Goal: Information Seeking & Learning: Learn about a topic

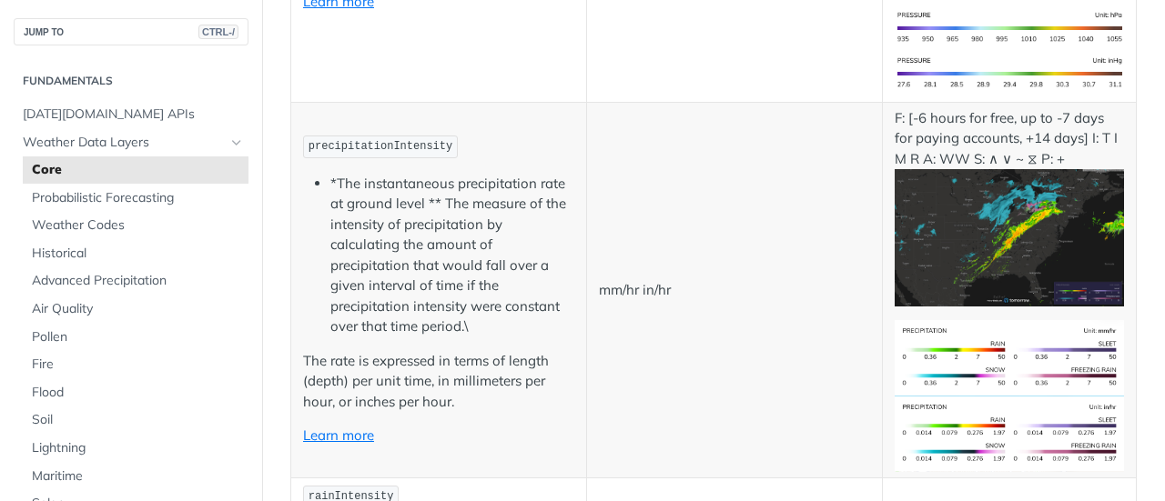
scroll to position [2738, 0]
click at [311, 135] on code "precipitationIntensity" at bounding box center [380, 146] width 155 height 23
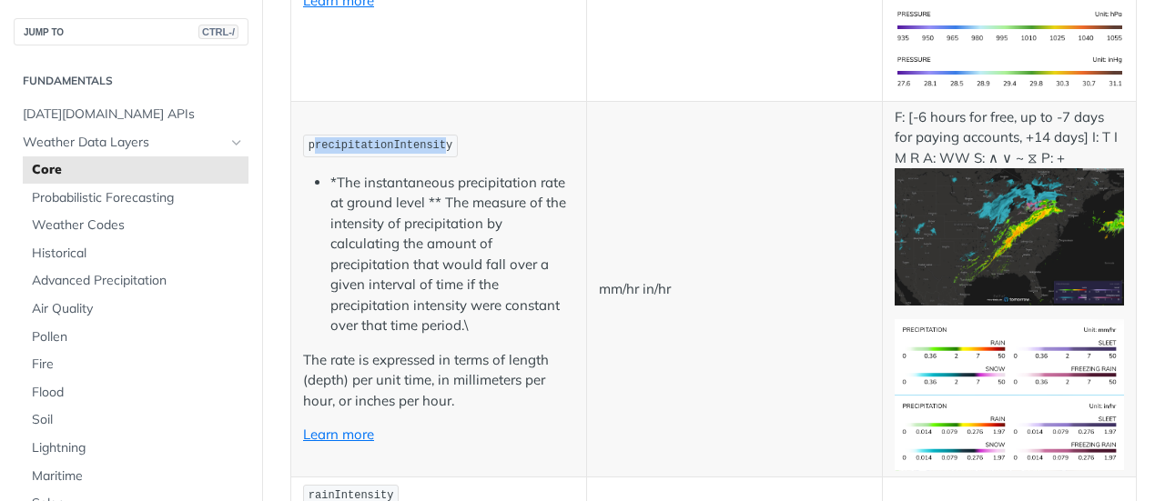
drag, startPoint x: 436, startPoint y: 110, endPoint x: 309, endPoint y: 114, distance: 126.5
click at [309, 139] on span "precipitationIntensity" at bounding box center [380, 145] width 144 height 13
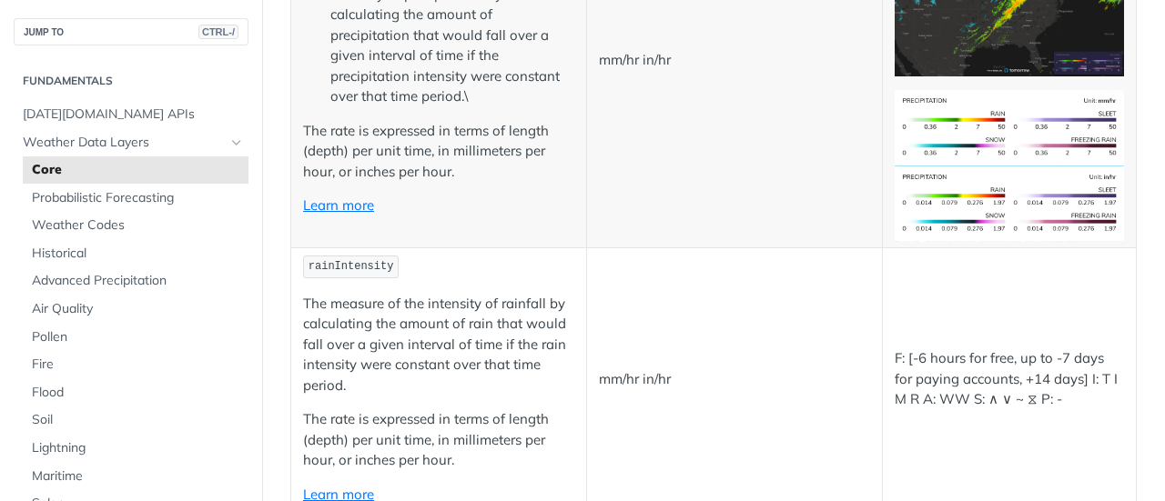
scroll to position [2986, 0]
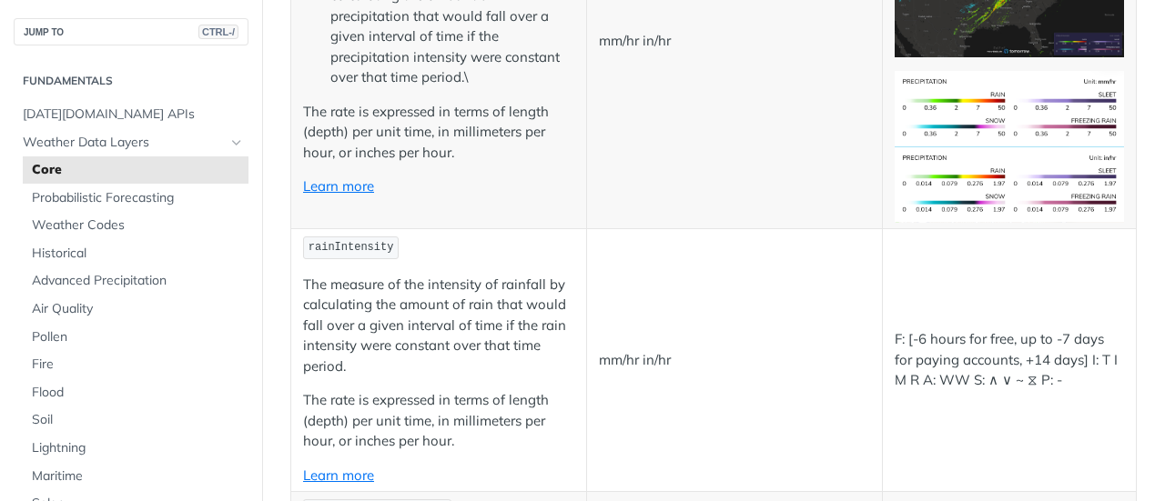
click at [310, 241] on span "rainIntensity" at bounding box center [351, 247] width 86 height 13
click at [318, 241] on span "rainIntensity" at bounding box center [351, 247] width 86 height 13
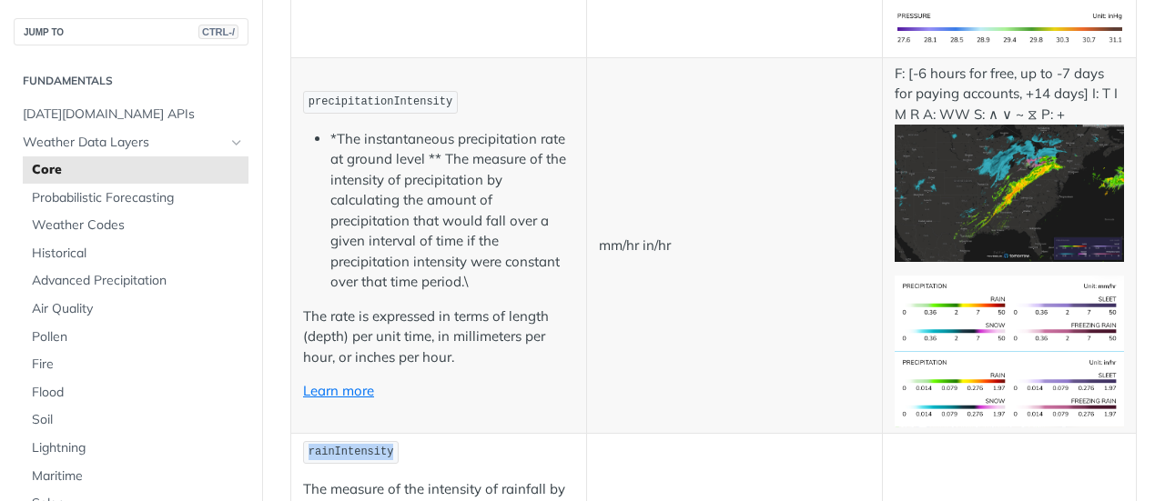
scroll to position [2781, 0]
click at [339, 96] on span "precipitationIntensity" at bounding box center [380, 102] width 144 height 13
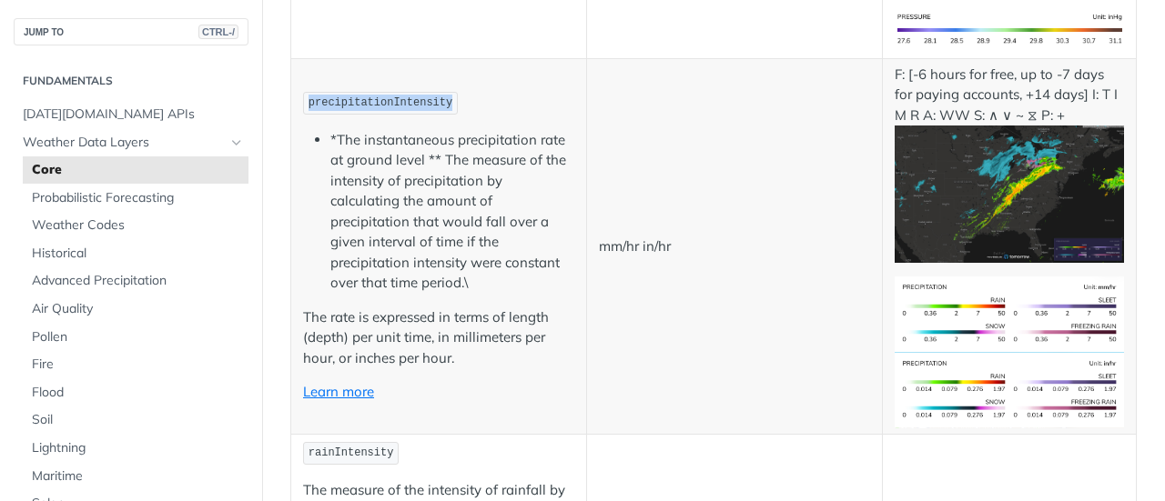
click at [339, 96] on span "precipitationIntensity" at bounding box center [380, 102] width 144 height 13
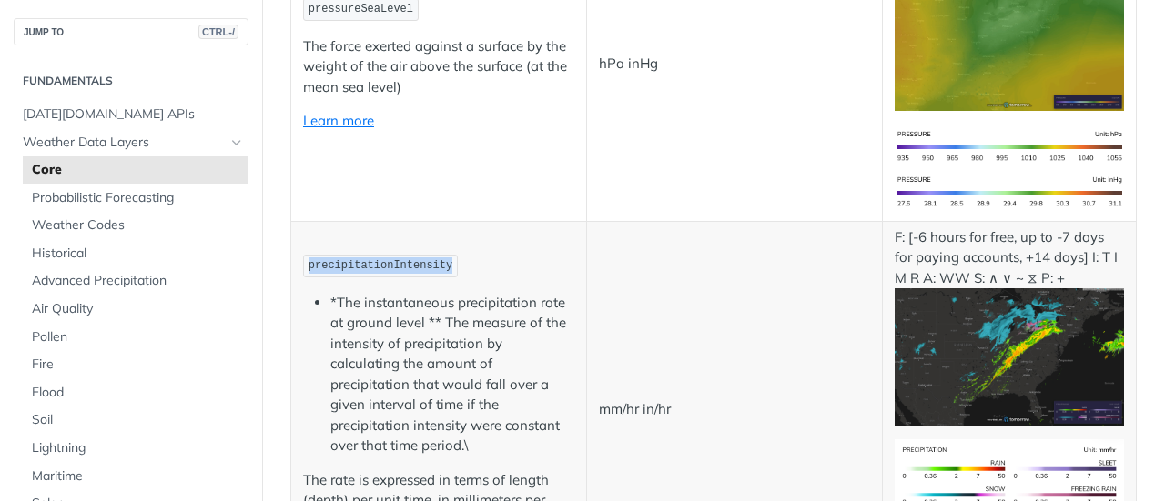
scroll to position [2617, 0]
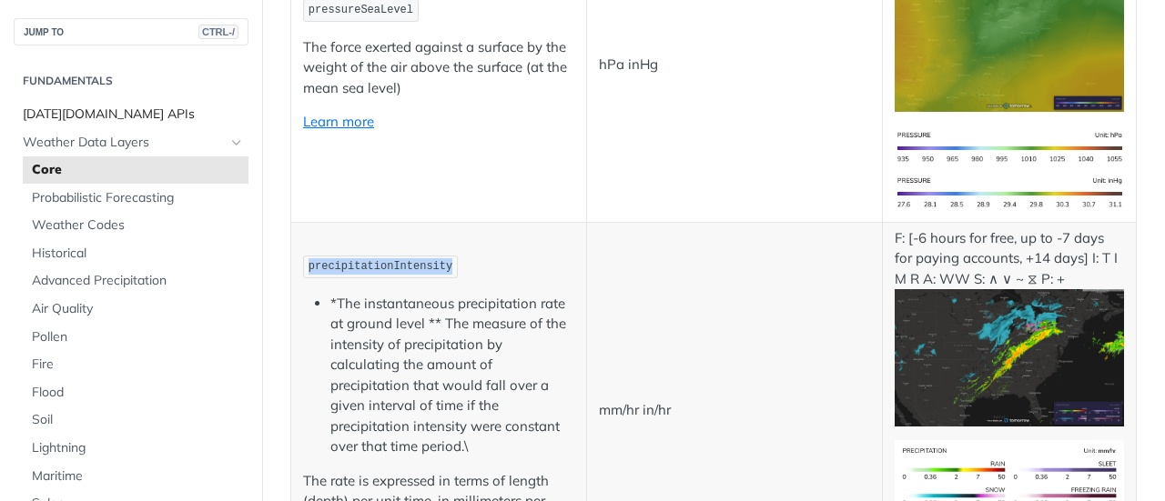
click at [69, 106] on span "[DATE][DOMAIN_NAME] APIs" at bounding box center [133, 115] width 221 height 18
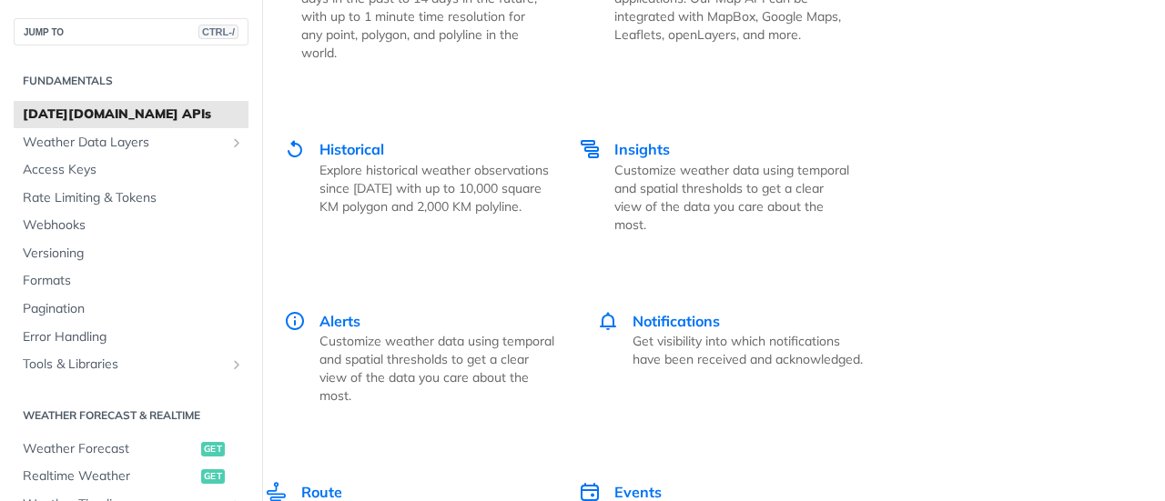
scroll to position [3314, 0]
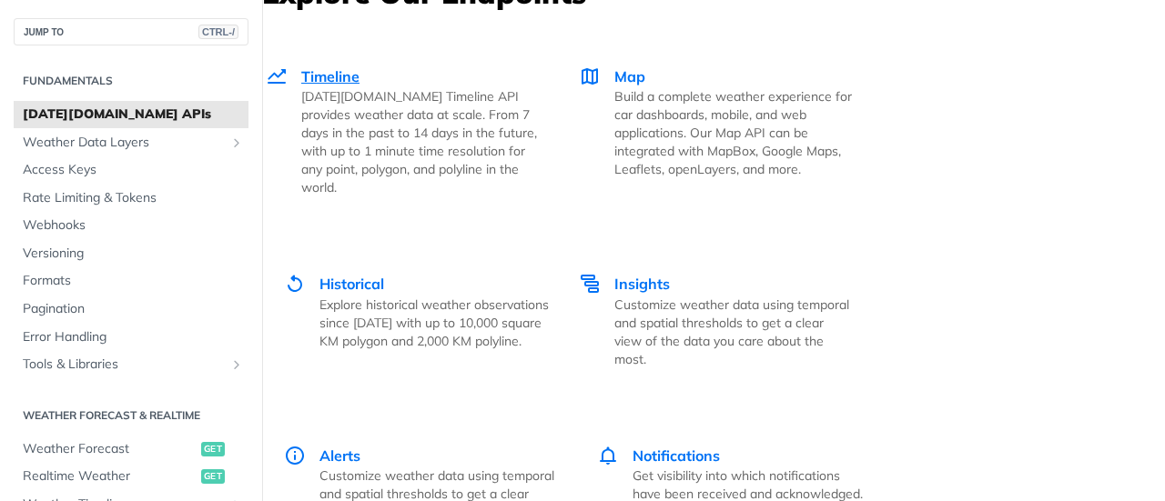
click at [338, 77] on span "Timeline" at bounding box center [330, 76] width 58 height 18
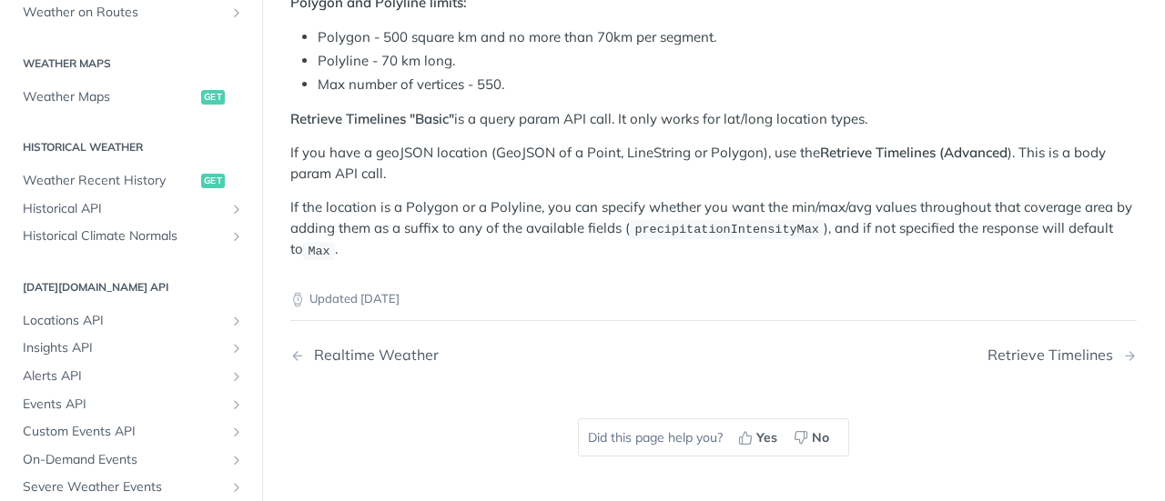
scroll to position [557, 0]
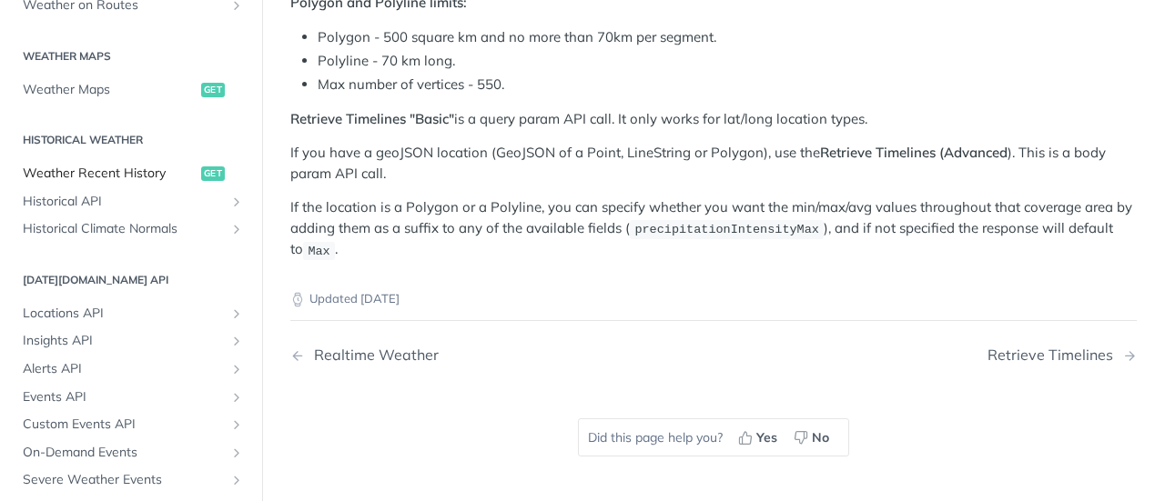
click at [95, 173] on span "Weather Recent History" at bounding box center [110, 174] width 174 height 18
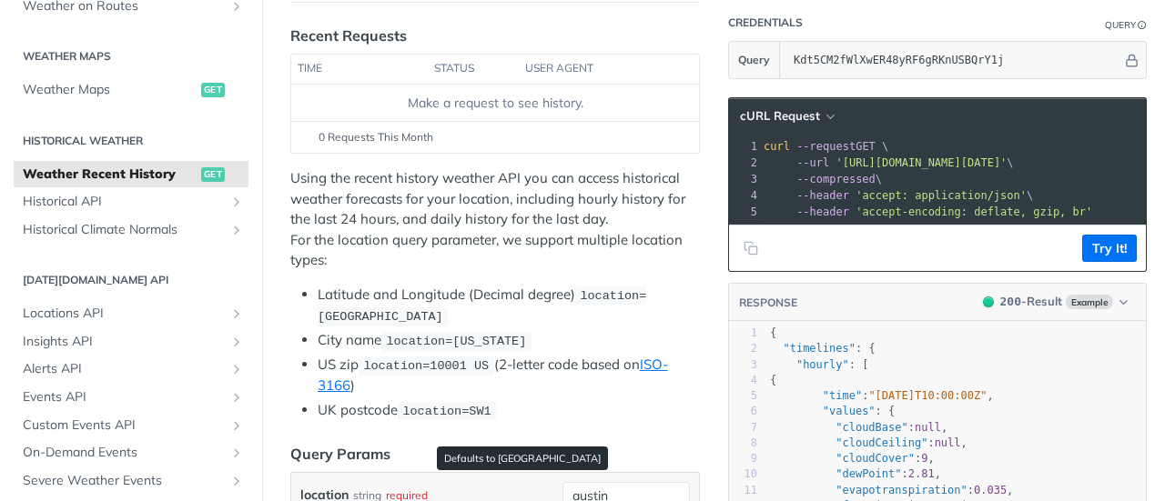
scroll to position [213, 0]
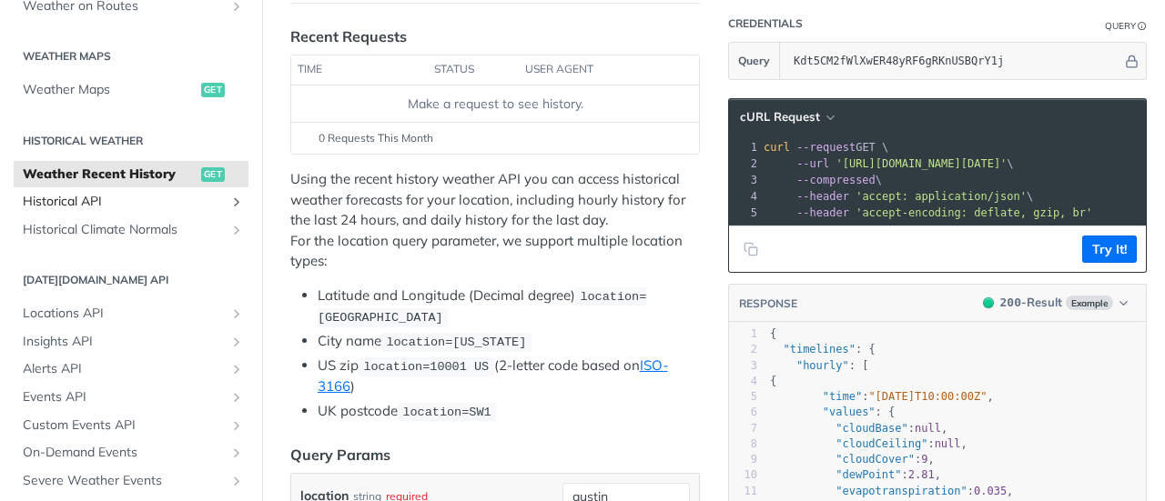
click at [51, 198] on span "Historical API" at bounding box center [124, 202] width 202 height 18
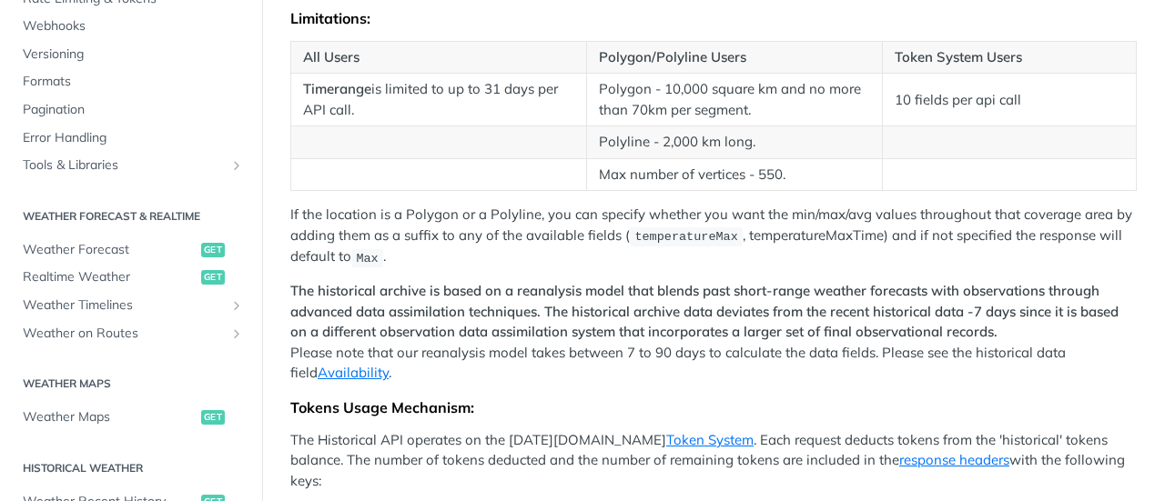
scroll to position [201, 0]
click at [79, 296] on span "Weather Timelines" at bounding box center [124, 304] width 202 height 18
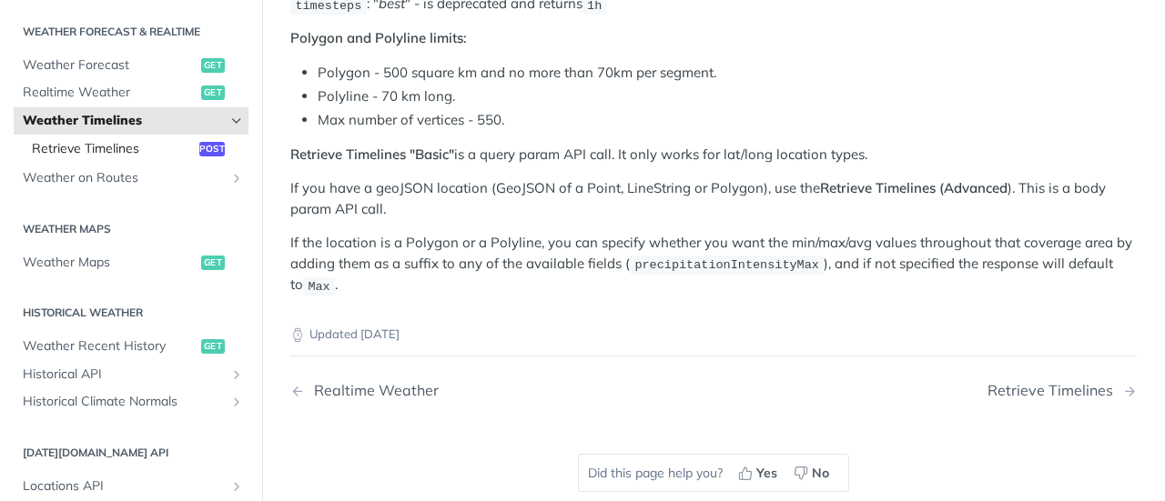
scroll to position [387, 0]
